Goal: Task Accomplishment & Management: Complete application form

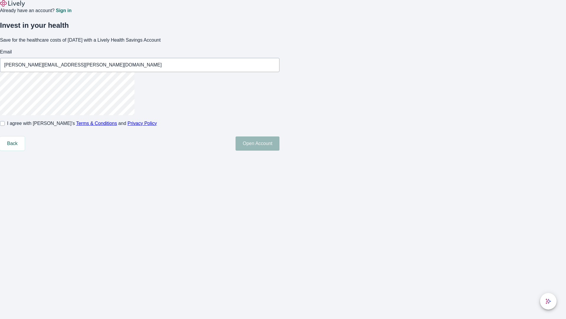
click at [5, 126] on input "I agree with Lively’s Terms & Conditions and Privacy Policy" at bounding box center [2, 123] width 5 height 5
checkbox input "true"
click at [280, 150] on button "Open Account" at bounding box center [258, 143] width 44 height 14
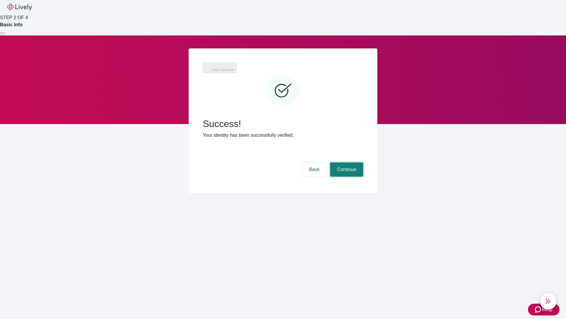
click at [346, 162] on button "Continue" at bounding box center [346, 169] width 33 height 14
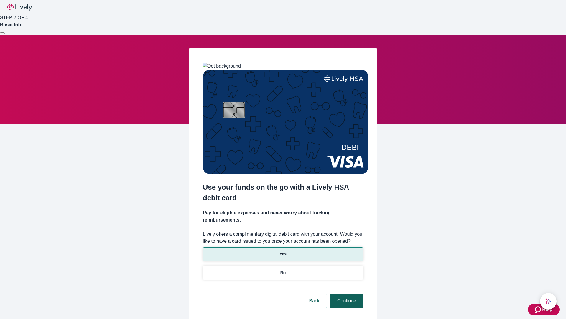
click at [283, 251] on p "Yes" at bounding box center [283, 254] width 7 height 6
click at [346, 293] on button "Continue" at bounding box center [346, 300] width 33 height 14
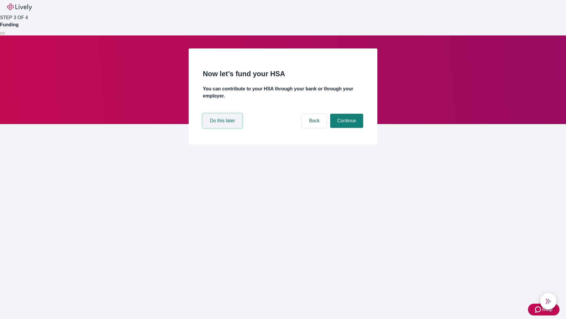
click at [223, 128] on button "Do this later" at bounding box center [222, 121] width 39 height 14
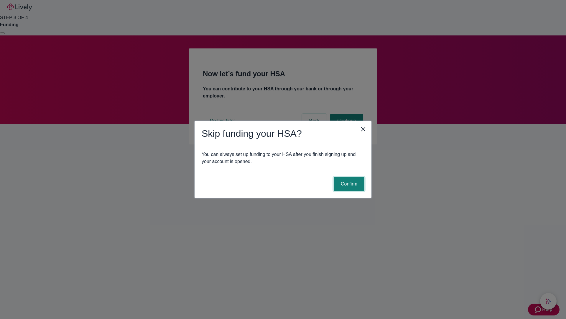
click at [348, 184] on button "Confirm" at bounding box center [349, 184] width 31 height 14
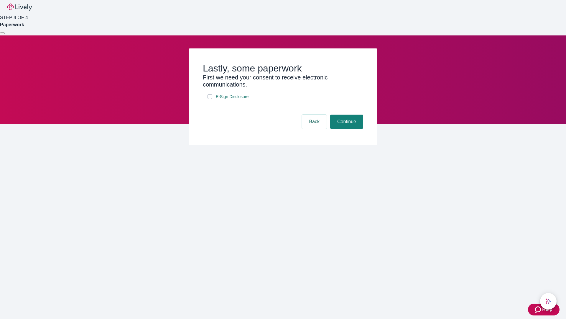
click at [210, 99] on input "E-Sign Disclosure" at bounding box center [210, 96] width 5 height 5
checkbox input "true"
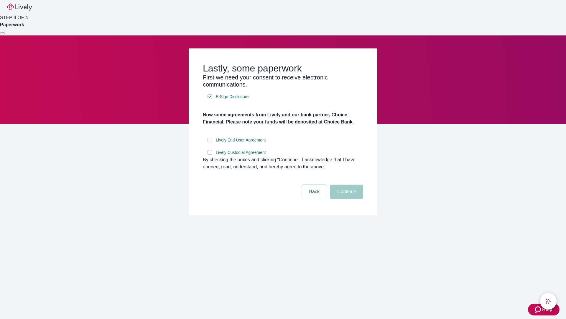
click at [210, 142] on input "Lively End User Agreement" at bounding box center [210, 139] width 5 height 5
checkbox input "true"
click at [210, 155] on input "Lively Custodial Agreement" at bounding box center [210, 152] width 5 height 5
checkbox input "true"
click at [346, 198] on button "Continue" at bounding box center [346, 191] width 33 height 14
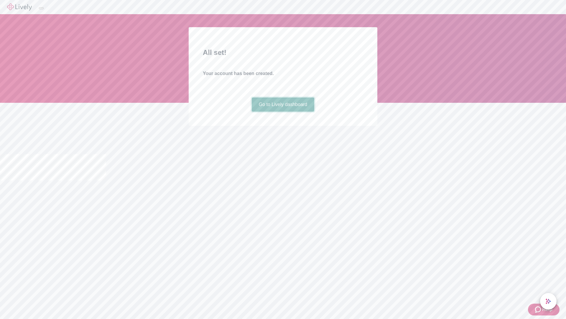
click at [283, 111] on link "Go to Lively dashboard" at bounding box center [283, 104] width 63 height 14
